Goal: Task Accomplishment & Management: Manage account settings

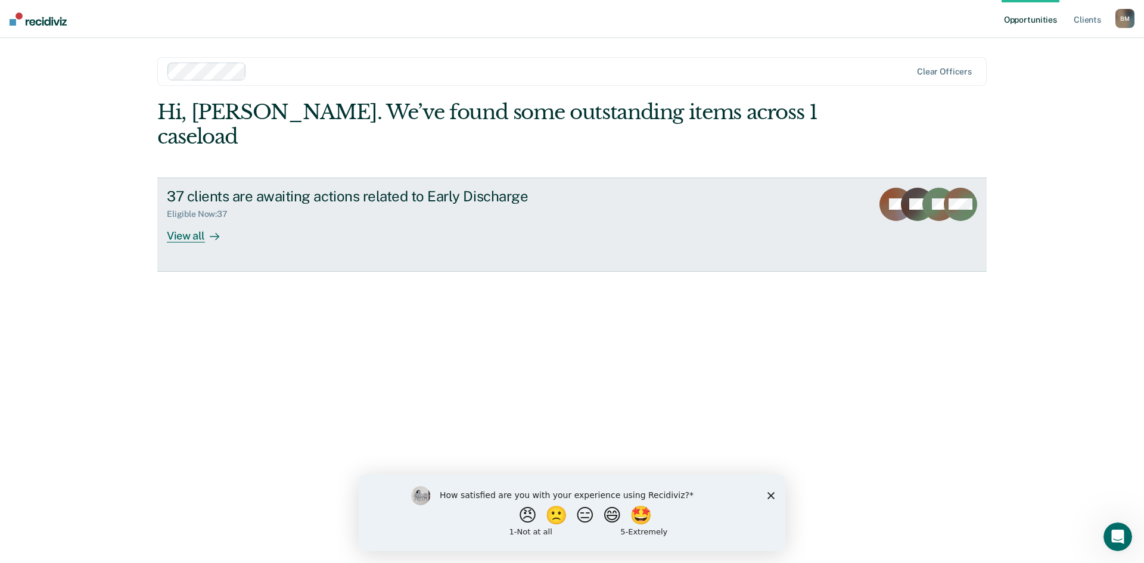
click at [181, 219] on div "View all" at bounding box center [200, 230] width 67 height 23
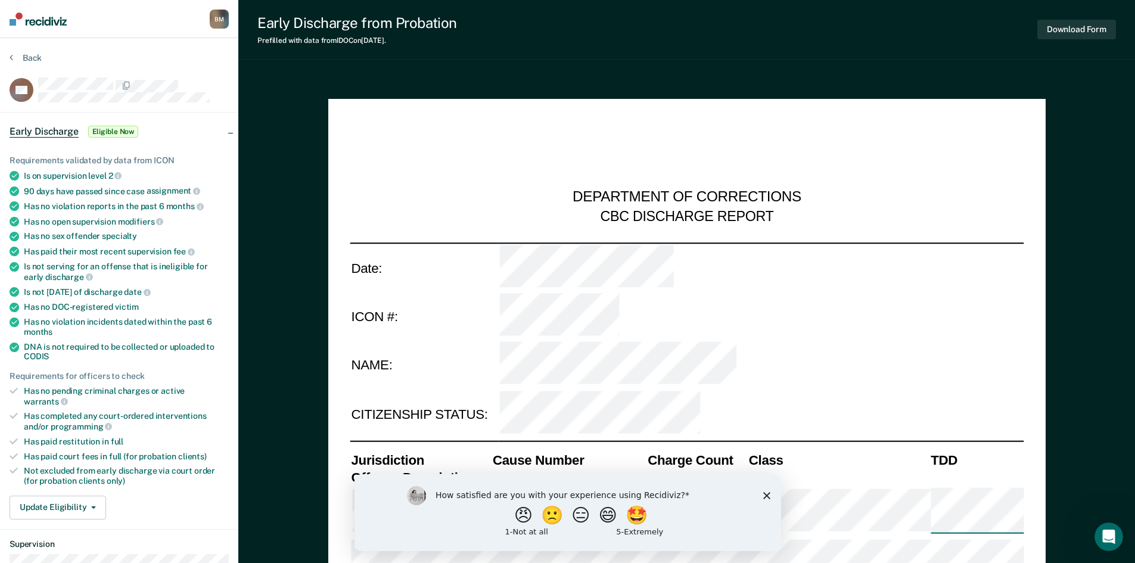
type textarea "x"
click at [95, 498] on button "Update Eligibility" at bounding box center [58, 508] width 97 height 24
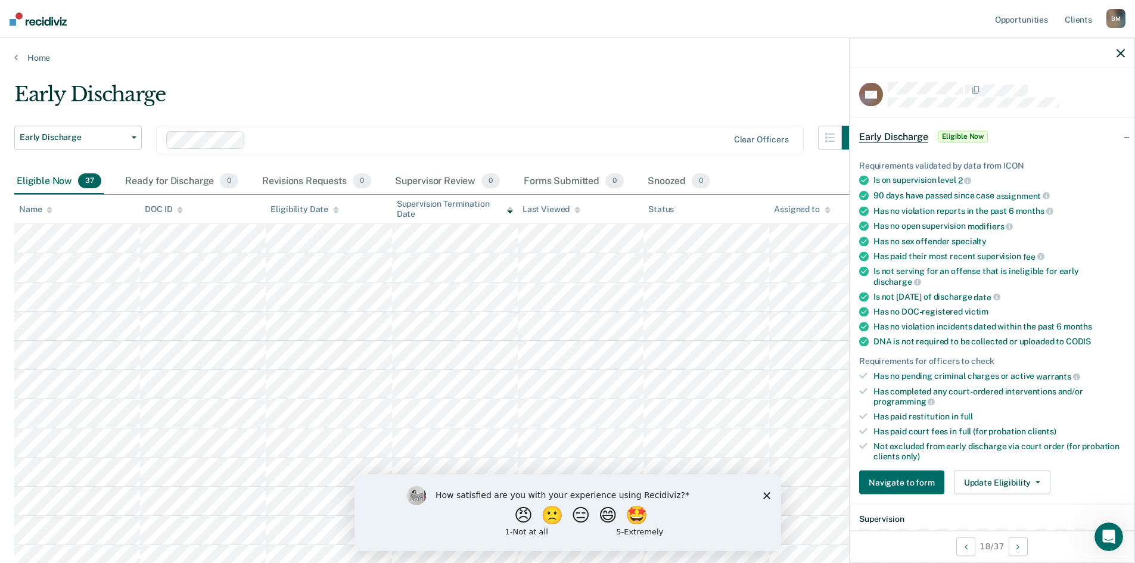
click at [1118, 134] on div "Early Discharge Eligible Now" at bounding box center [992, 136] width 285 height 38
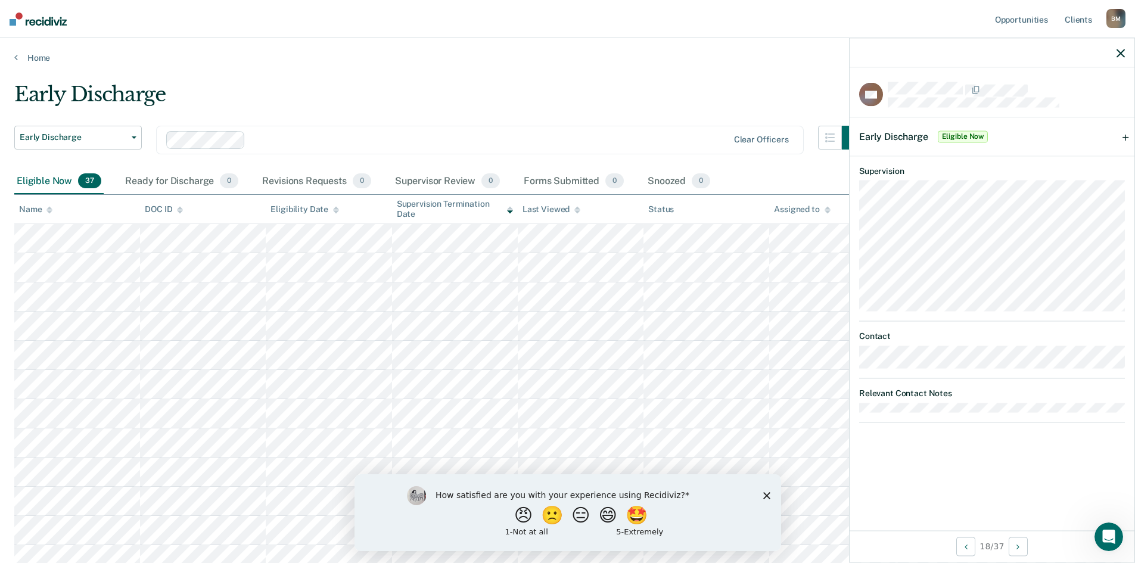
click at [1118, 134] on div "Early Discharge Eligible Now" at bounding box center [992, 136] width 285 height 38
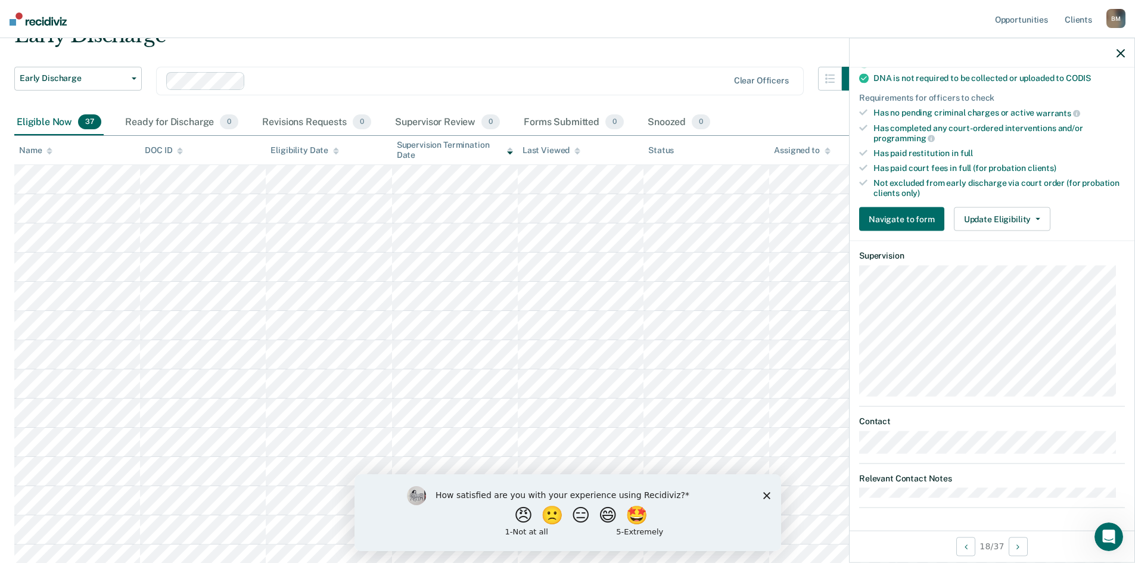
scroll to position [60, 0]
click at [1013, 216] on button "Update Eligibility" at bounding box center [1002, 219] width 97 height 24
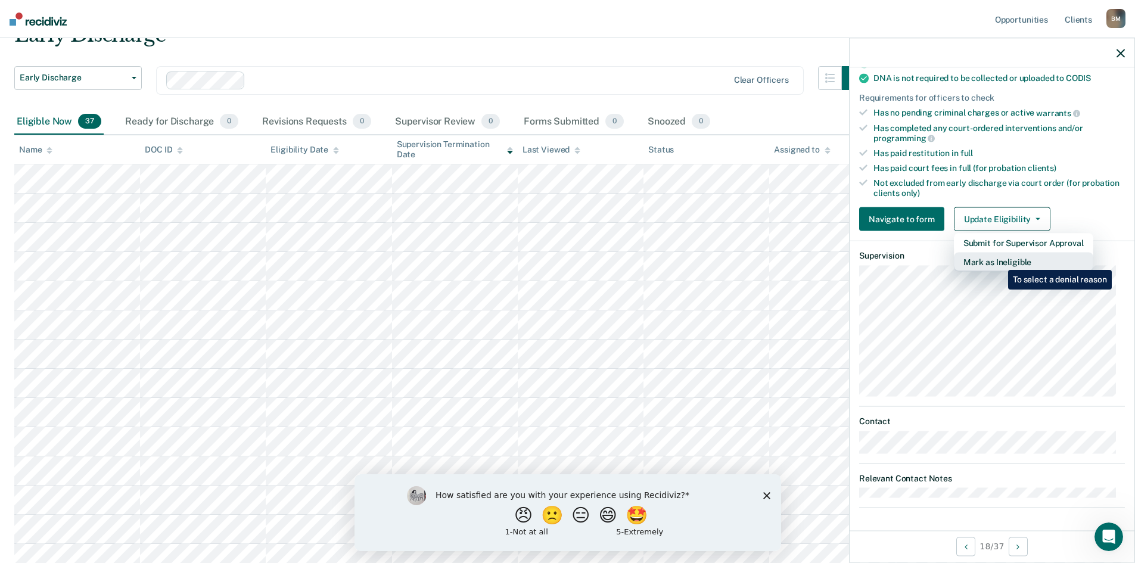
click at [999, 261] on button "Mark as Ineligible" at bounding box center [1023, 262] width 139 height 19
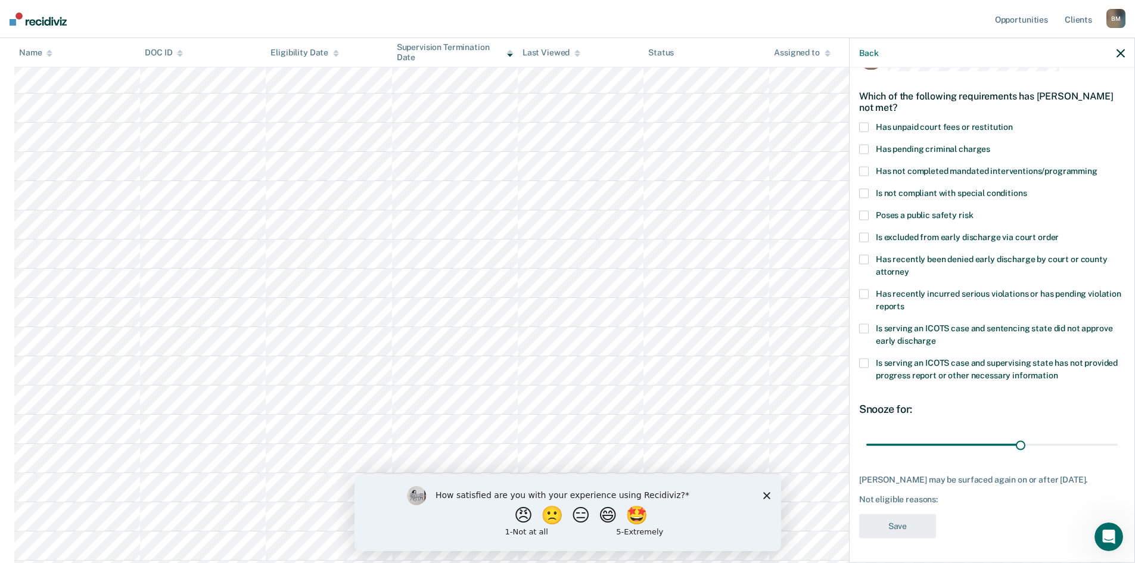
scroll to position [179, 0]
click at [860, 167] on span at bounding box center [864, 172] width 10 height 10
click at [899, 524] on button "Save" at bounding box center [897, 526] width 77 height 24
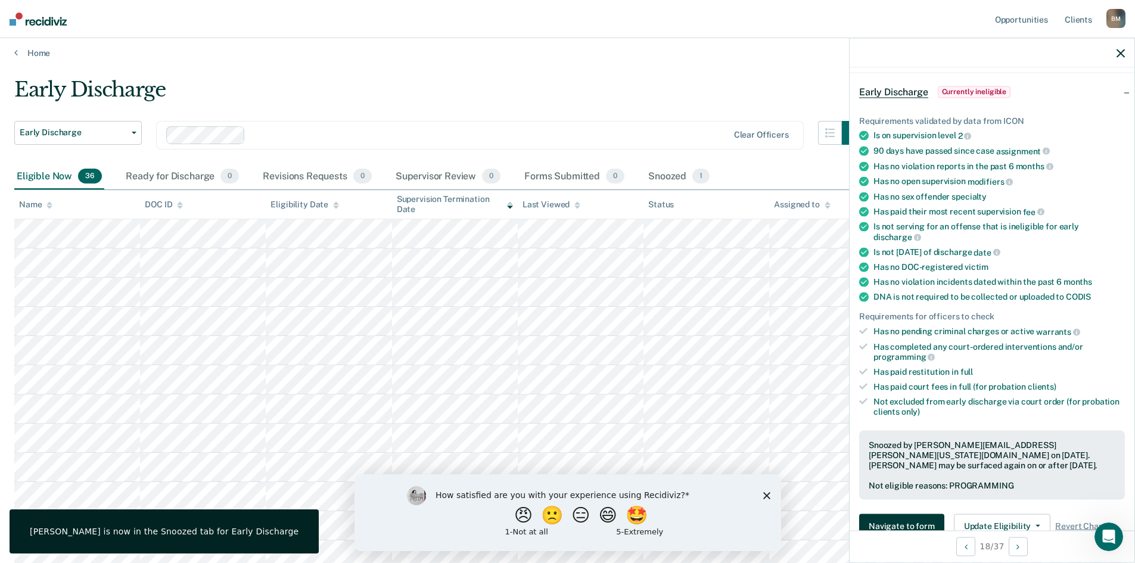
scroll to position [0, 0]
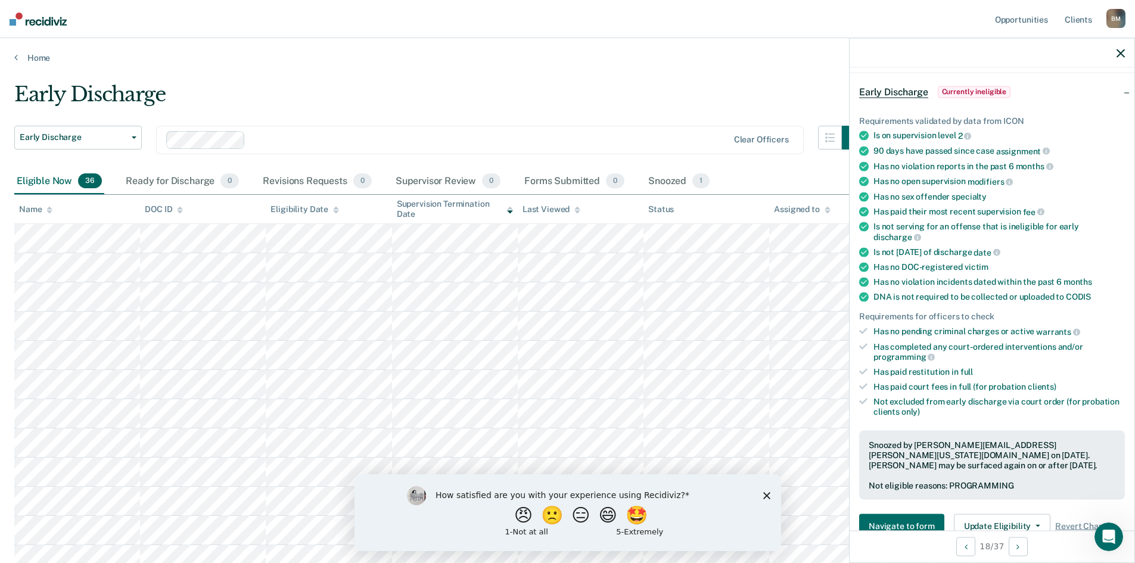
click at [765, 497] on polygon "Close survey" at bounding box center [766, 495] width 7 height 7
